Goal: Task Accomplishment & Management: Complete application form

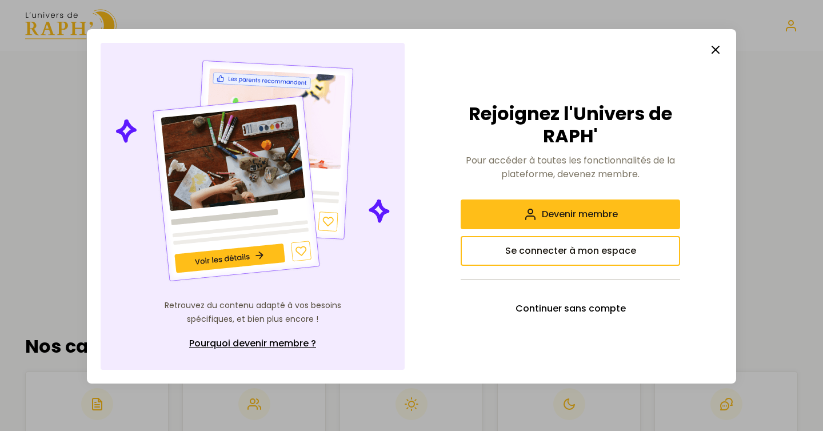
click at [716, 51] on icon "button" at bounding box center [716, 50] width 14 height 14
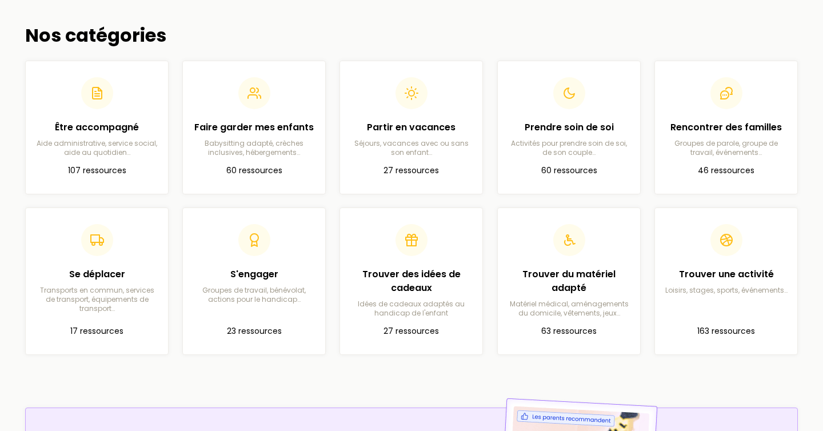
scroll to position [328, 0]
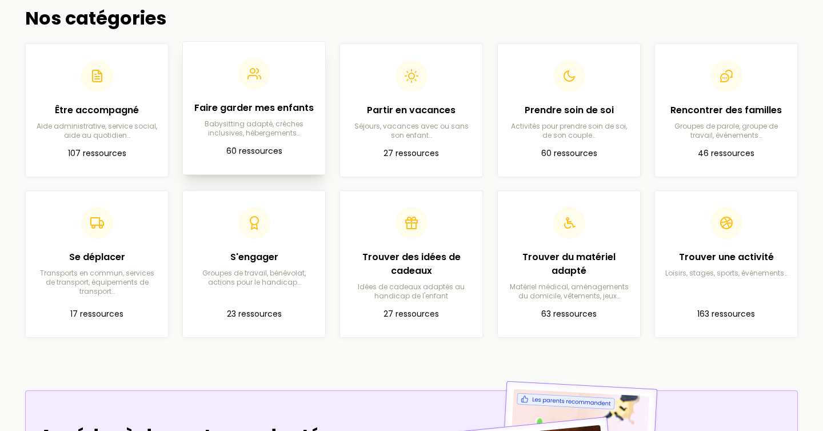
click at [264, 142] on article "Faire garder mes enfants Babysitting adapté, crèches inclusives, hébergements… …" at bounding box center [254, 108] width 124 height 114
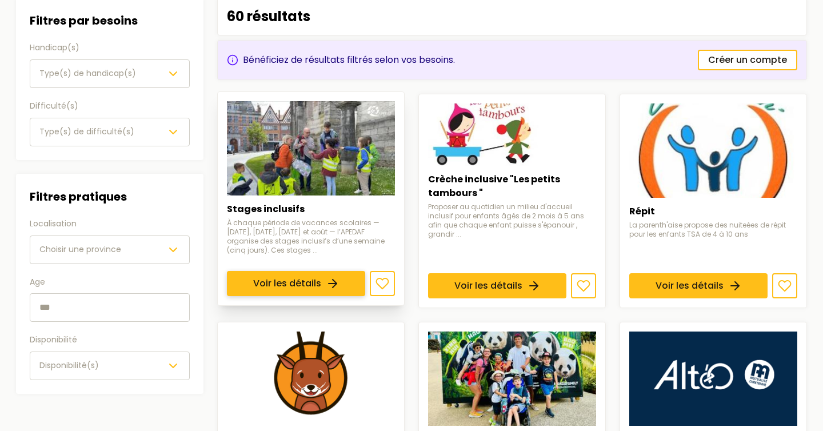
scroll to position [152, 0]
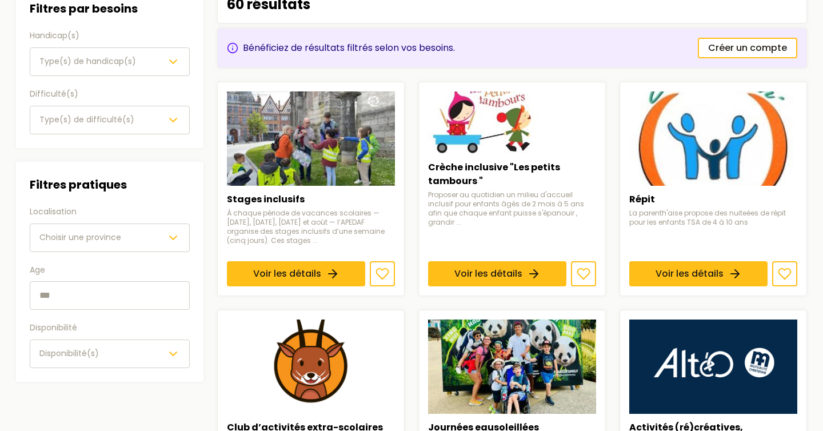
click at [110, 64] on span "Type(s) de handicap(s)" at bounding box center [87, 60] width 97 height 11
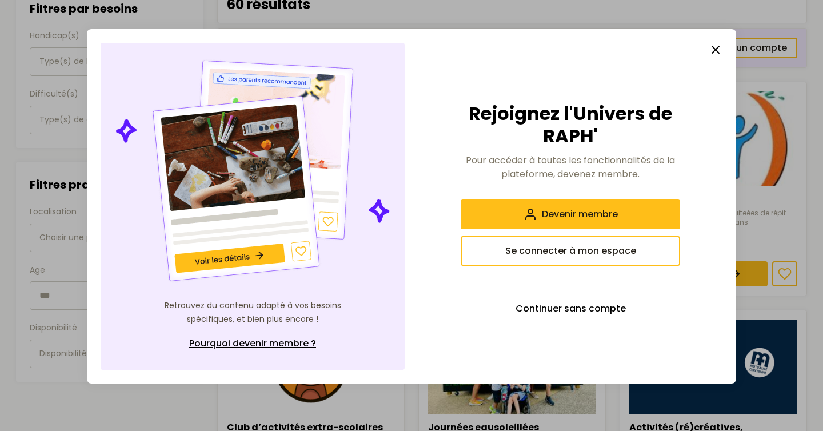
click at [722, 48] on button "button" at bounding box center [715, 49] width 23 height 23
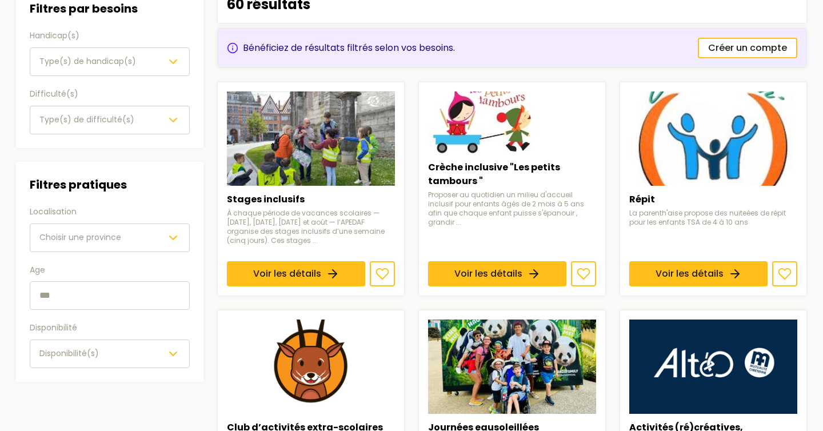
click at [83, 113] on span "Type(s) de difficulté(s)" at bounding box center [86, 120] width 95 height 14
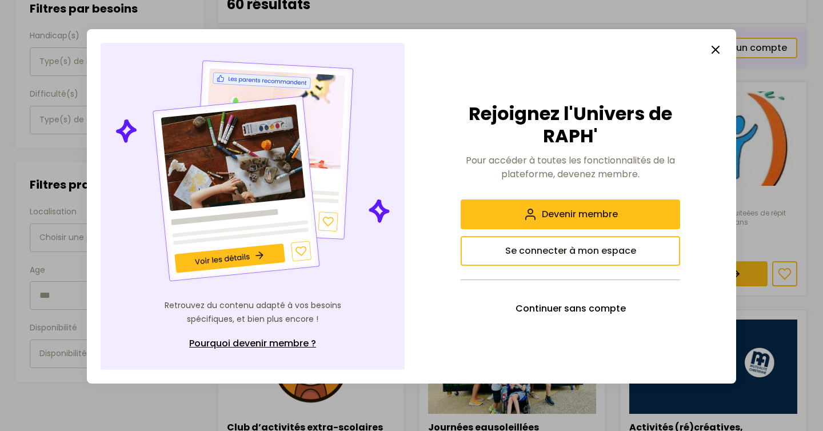
click at [705, 47] on button "button" at bounding box center [715, 49] width 23 height 23
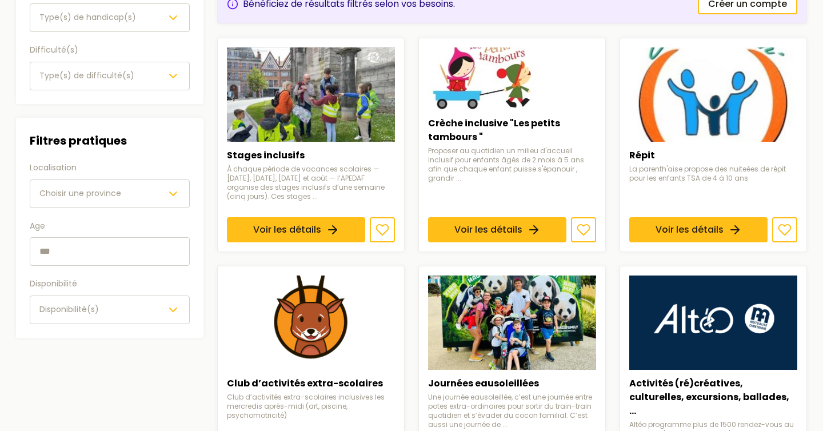
scroll to position [229, 0]
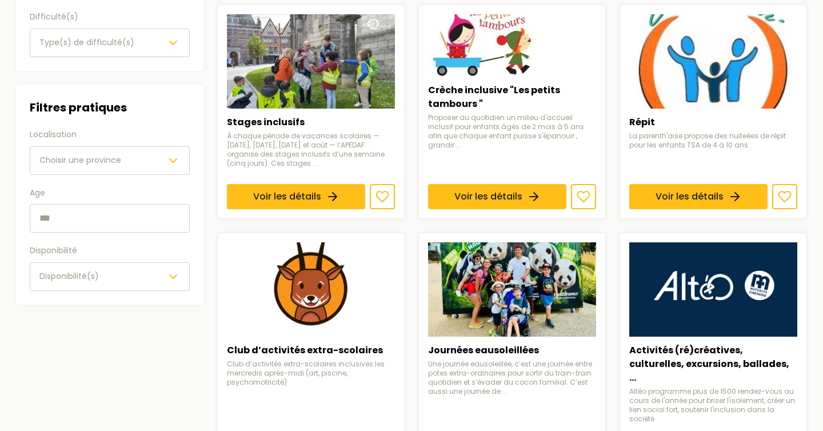
click at [97, 160] on span "Choisir une province" at bounding box center [80, 159] width 82 height 11
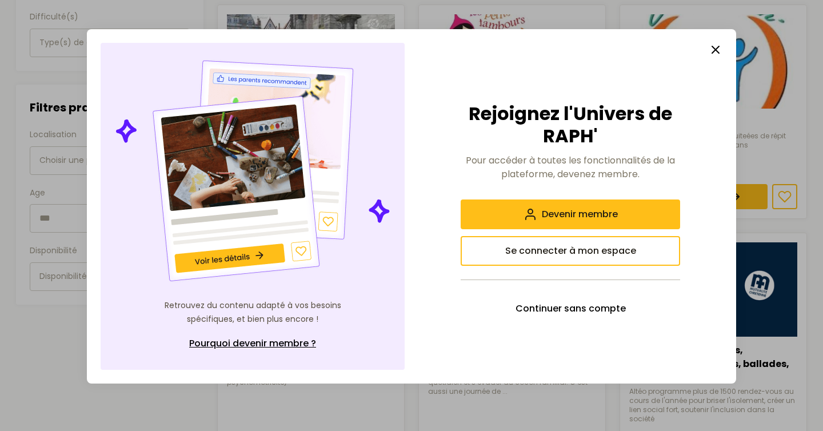
click at [714, 50] on icon "button" at bounding box center [716, 50] width 14 height 14
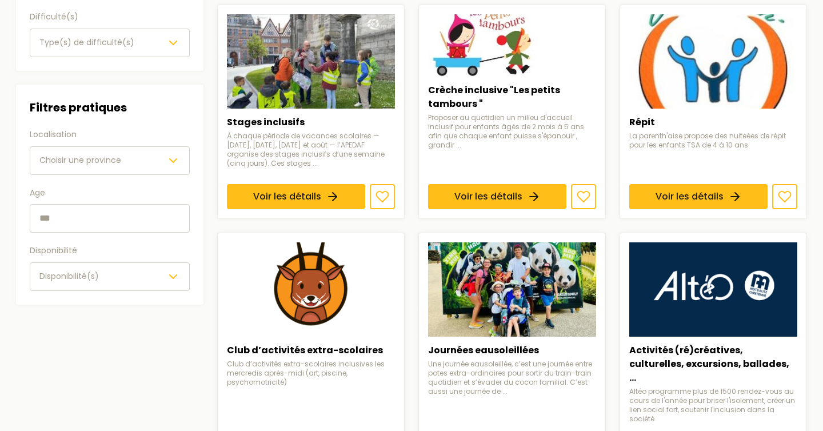
click at [74, 271] on span "Disponibilité(s)" at bounding box center [68, 275] width 59 height 11
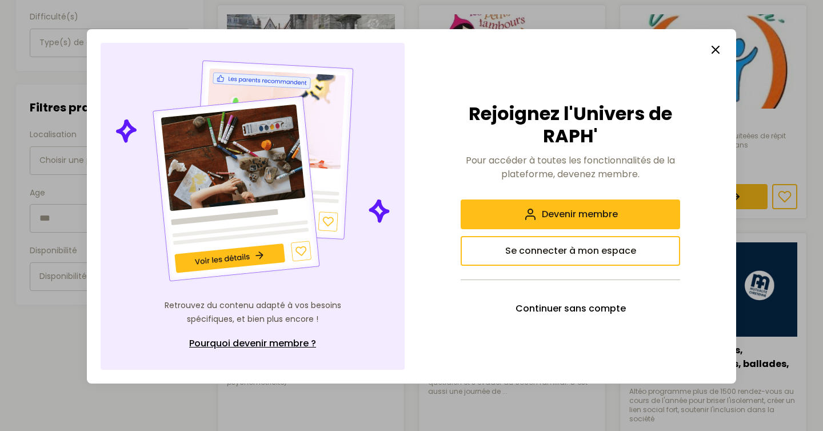
click at [57, 207] on div at bounding box center [411, 215] width 823 height 431
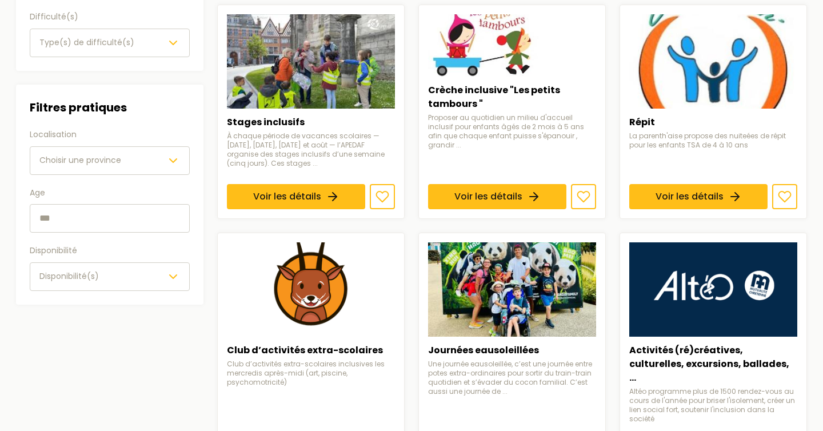
click at [50, 222] on input "text" at bounding box center [110, 218] width 160 height 29
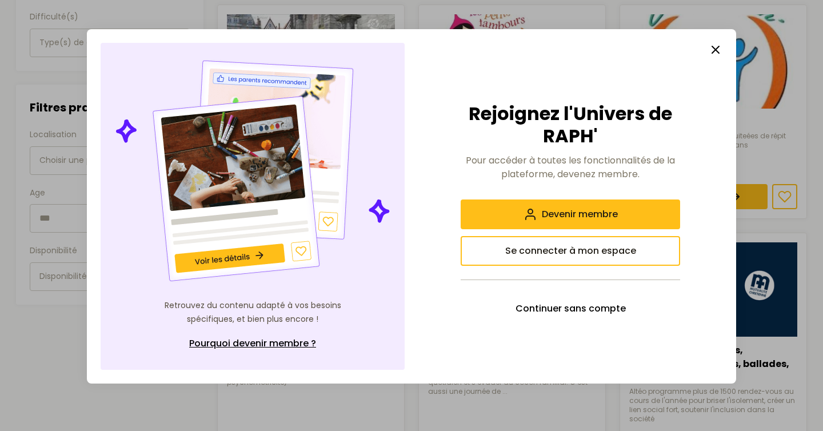
click at [50, 222] on div at bounding box center [411, 215] width 823 height 431
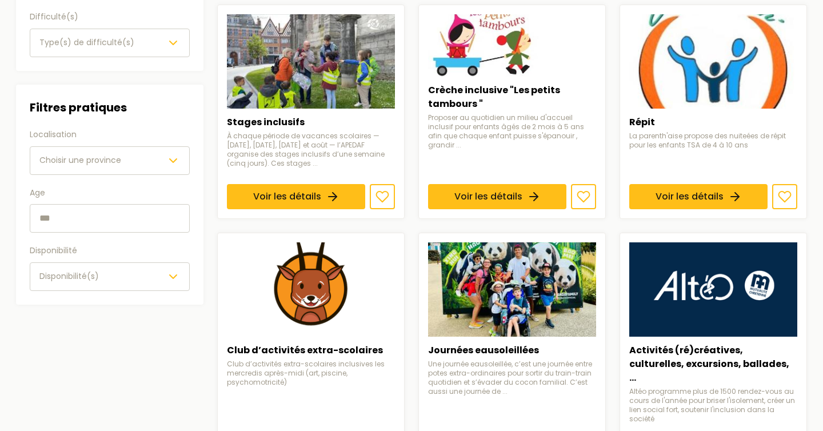
click at [56, 227] on input "text" at bounding box center [110, 218] width 160 height 29
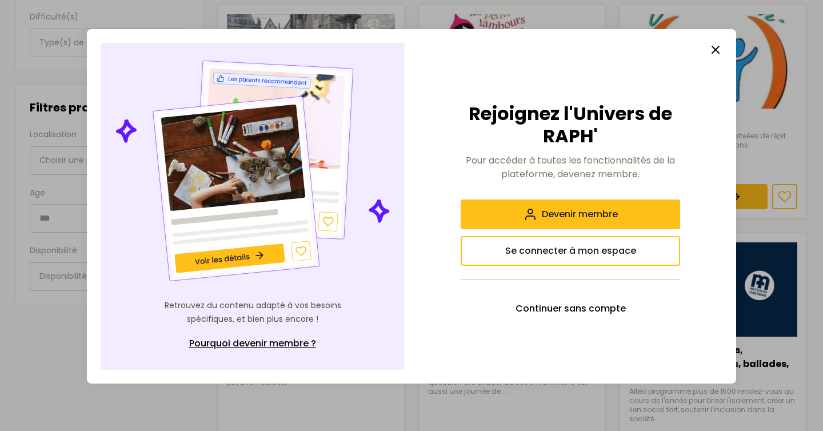
click at [720, 47] on icon "button" at bounding box center [716, 50] width 14 height 14
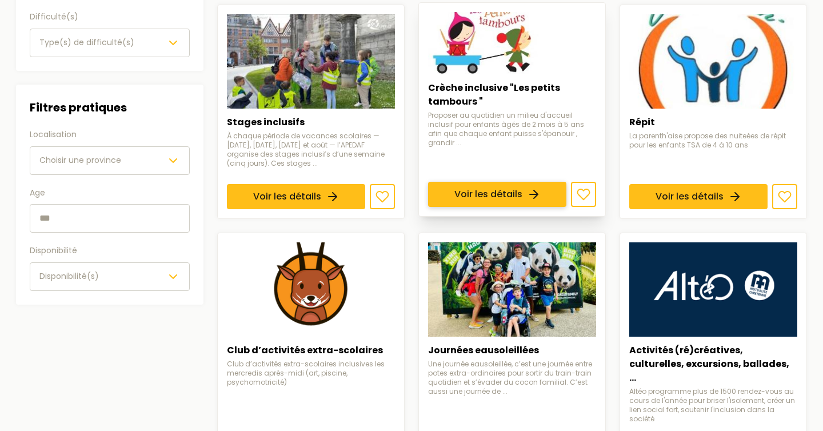
click at [508, 182] on link "Voir les détails" at bounding box center [497, 194] width 138 height 25
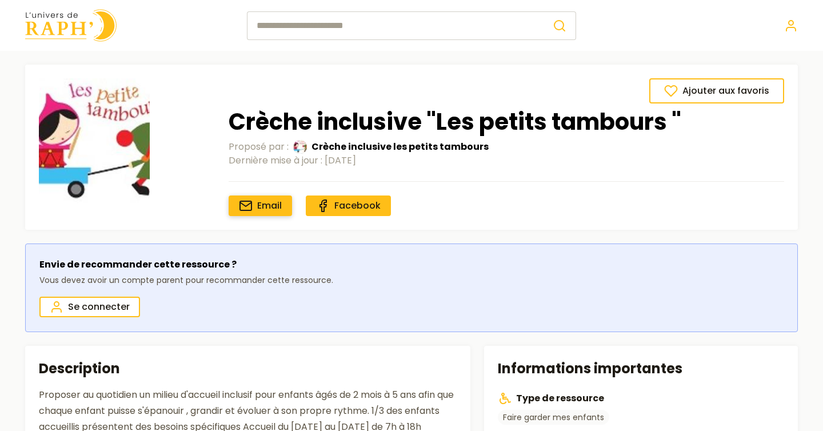
click at [257, 206] on span "Email" at bounding box center [269, 205] width 25 height 13
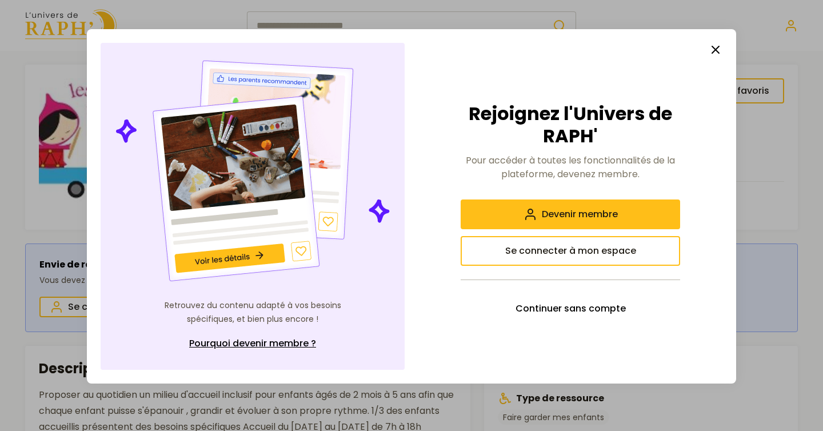
click at [708, 47] on button "button" at bounding box center [715, 49] width 23 height 23
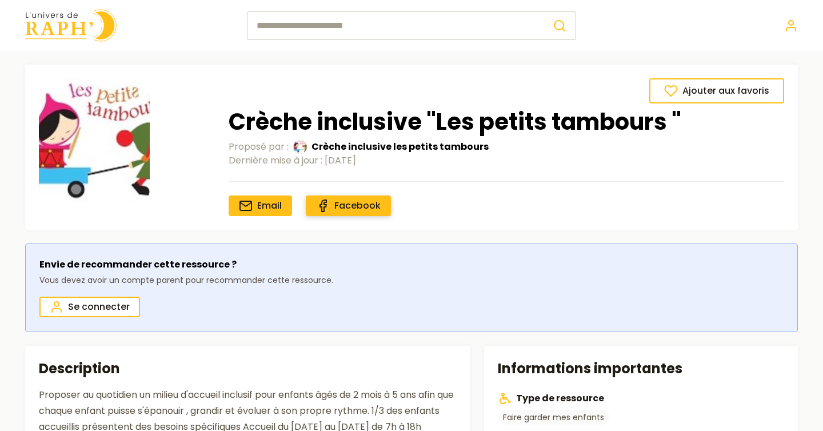
click at [341, 206] on span "Facebook" at bounding box center [357, 205] width 46 height 13
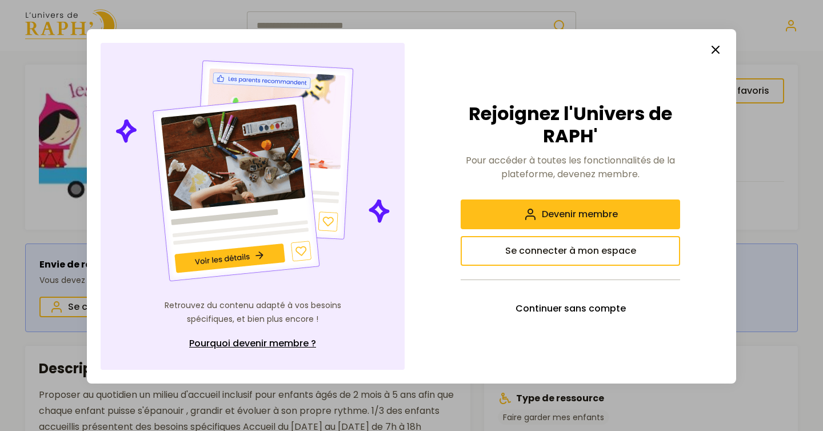
click at [713, 47] on line "button" at bounding box center [715, 49] width 7 height 7
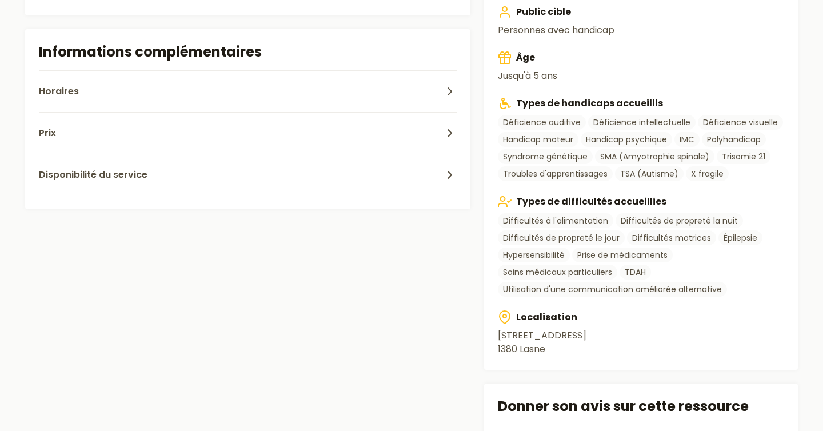
scroll to position [420, 0]
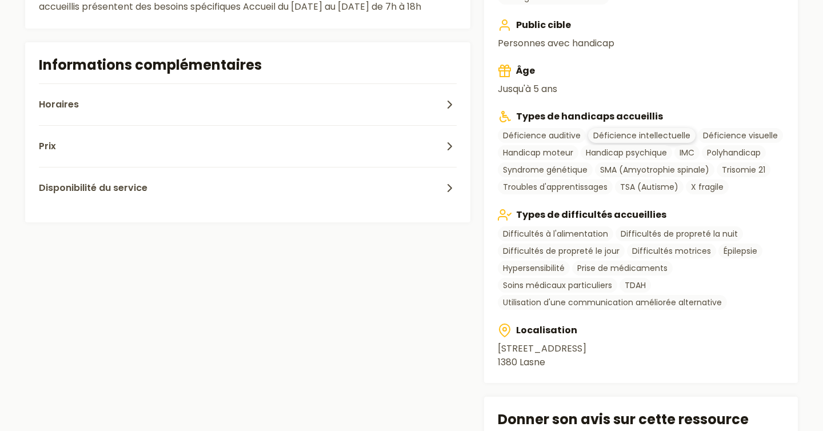
click at [600, 138] on link "Déficience intellectuelle" at bounding box center [641, 135] width 107 height 15
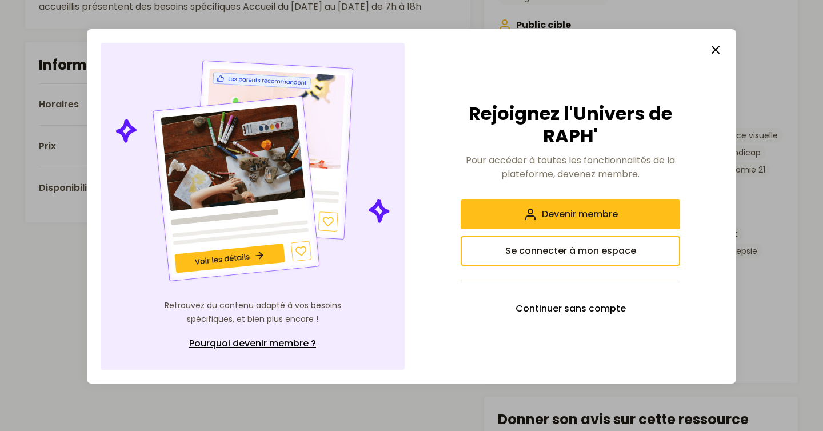
click at [718, 49] on icon "button" at bounding box center [716, 50] width 14 height 14
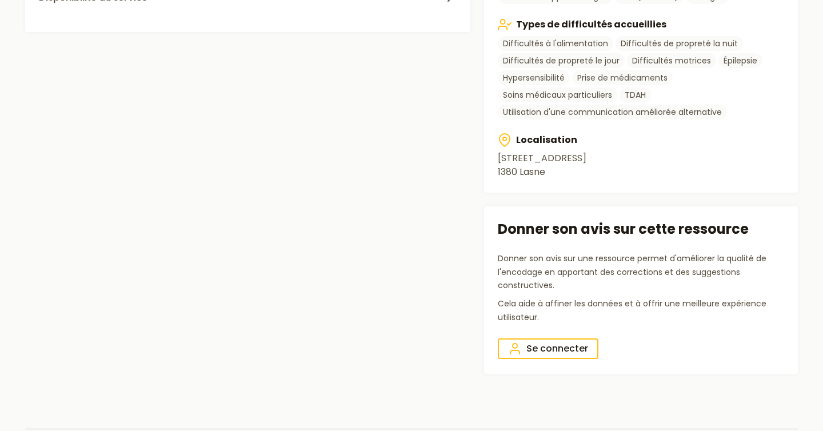
scroll to position [0, 0]
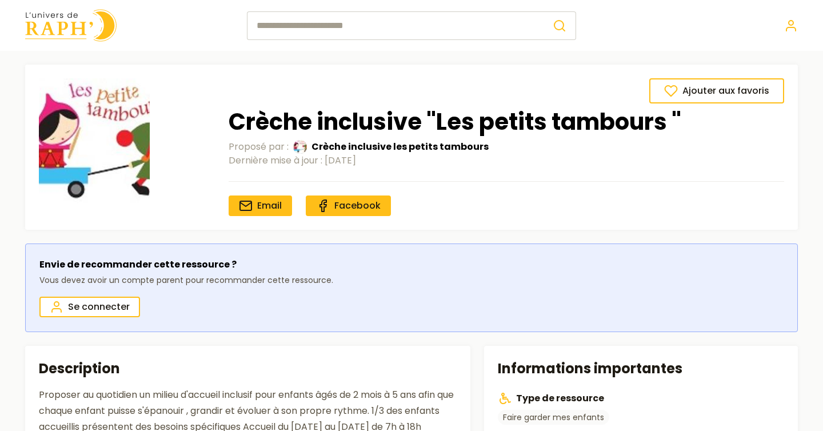
click at [63, 14] on img at bounding box center [70, 25] width 91 height 33
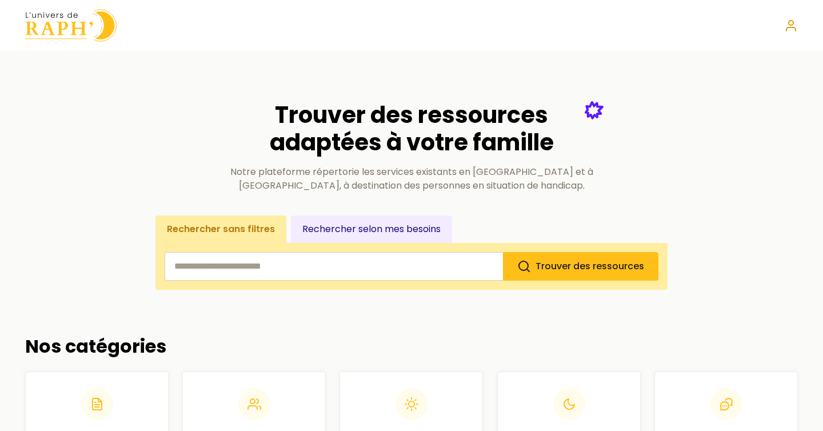
click at [792, 30] on icon at bounding box center [791, 26] width 14 height 14
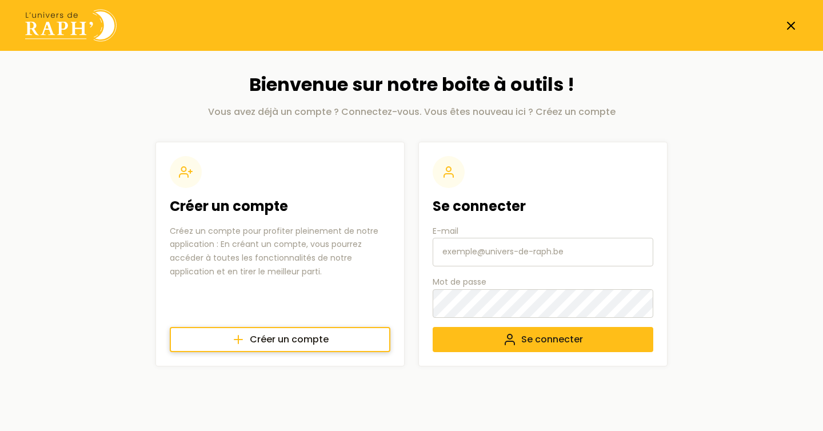
click at [263, 337] on span "Créer un compte" at bounding box center [289, 340] width 79 height 14
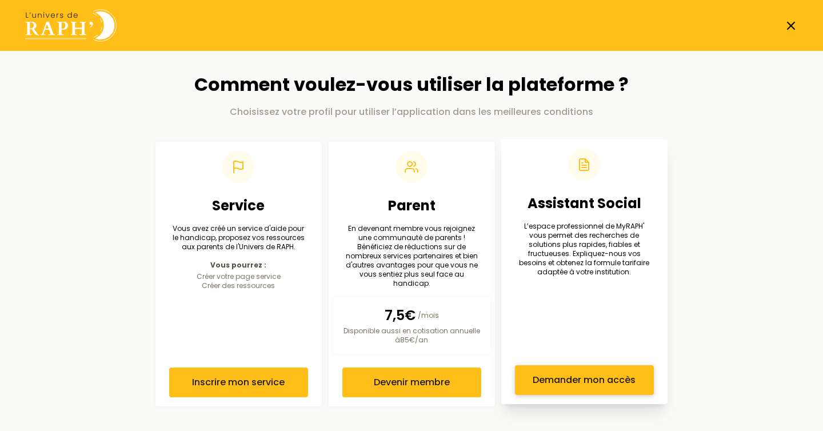
click at [576, 377] on span "Demander mon accès" at bounding box center [584, 380] width 103 height 14
